Goal: Task Accomplishment & Management: Manage account settings

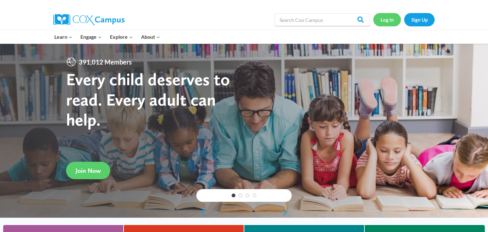
click at [390, 22] on link "Log In" at bounding box center [387, 19] width 28 height 13
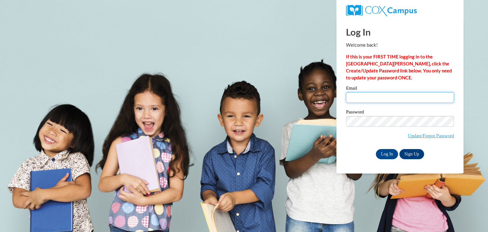
click at [364, 98] on input "Email" at bounding box center [400, 97] width 108 height 11
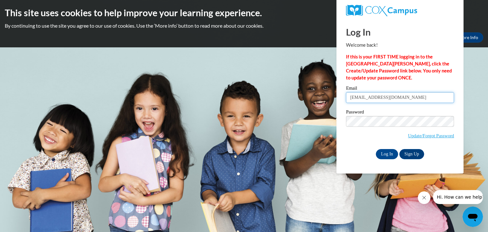
type input "parkerjasmine70@yahoo.com"
click at [389, 157] on input "Log In" at bounding box center [387, 154] width 22 height 10
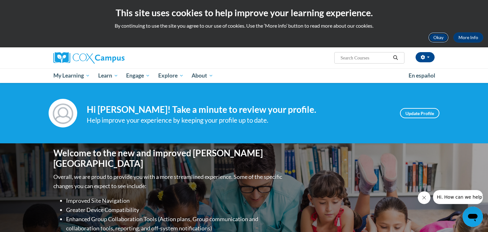
click at [439, 39] on button "Okay" at bounding box center [438, 37] width 20 height 10
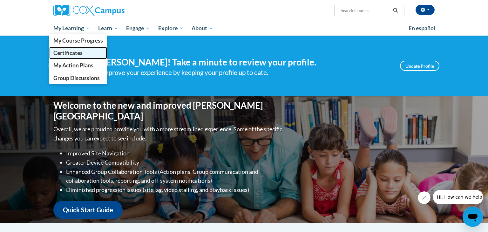
click at [76, 53] on span "Certificates" at bounding box center [67, 53] width 29 height 7
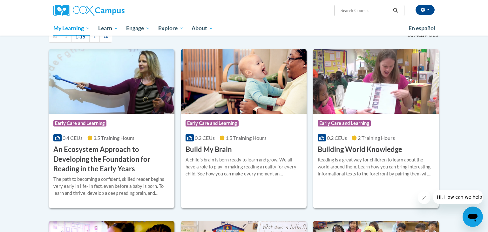
scroll to position [110, 0]
